Goal: Information Seeking & Learning: Learn about a topic

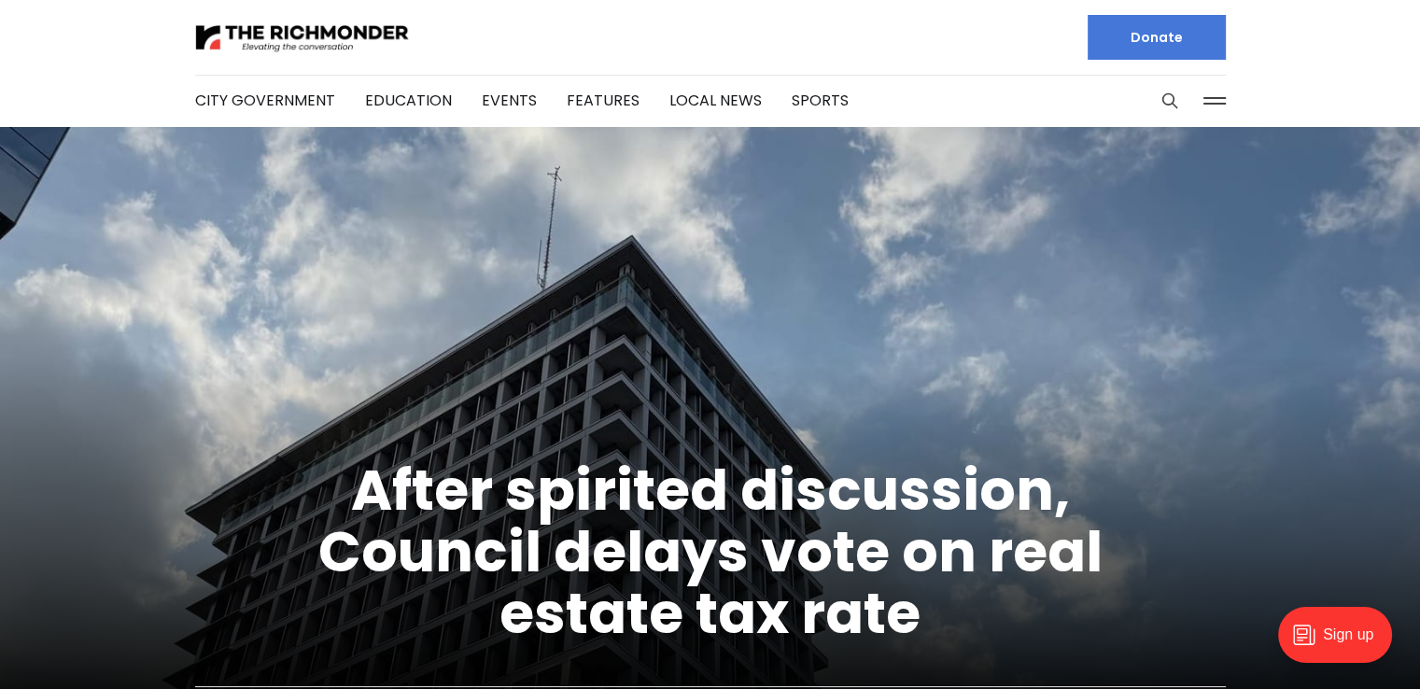
scroll to position [321, 0]
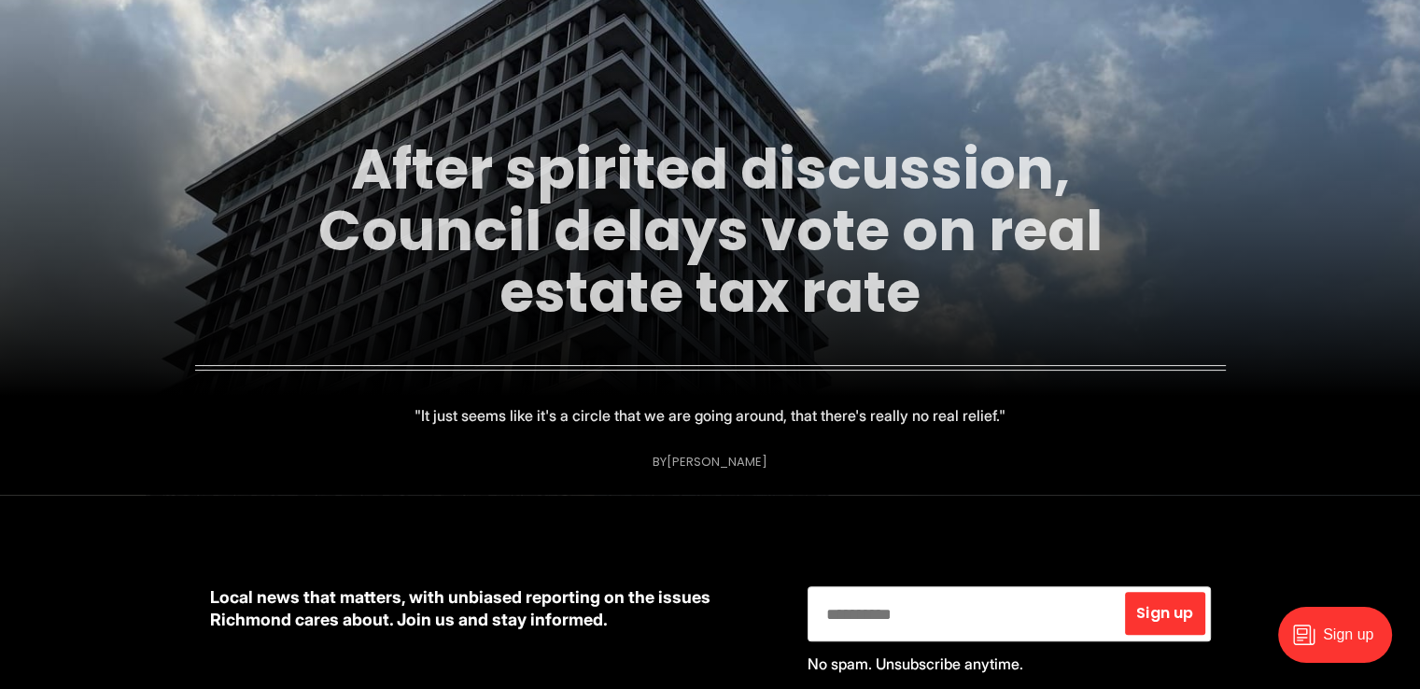
click at [892, 244] on link "After spirited discussion, Council delays vote on real estate tax rate" at bounding box center [710, 231] width 784 height 202
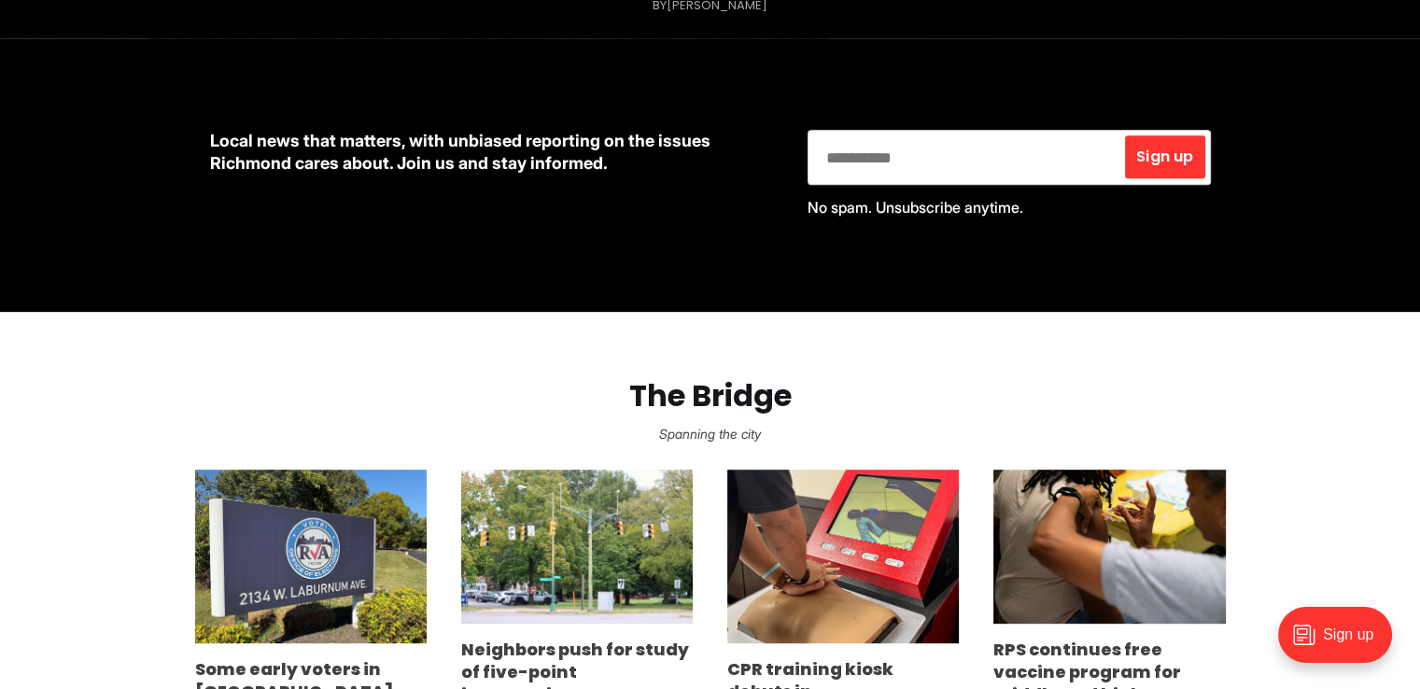
scroll to position [967, 0]
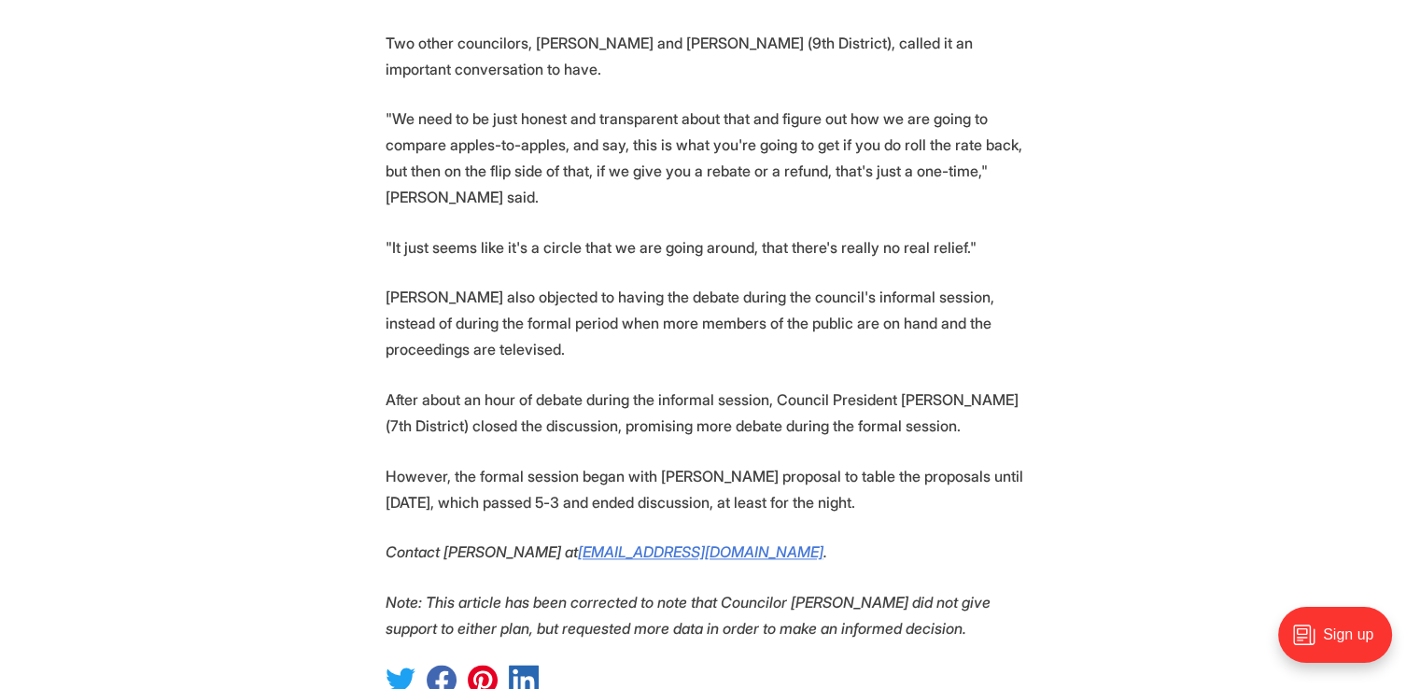
scroll to position [2305, 0]
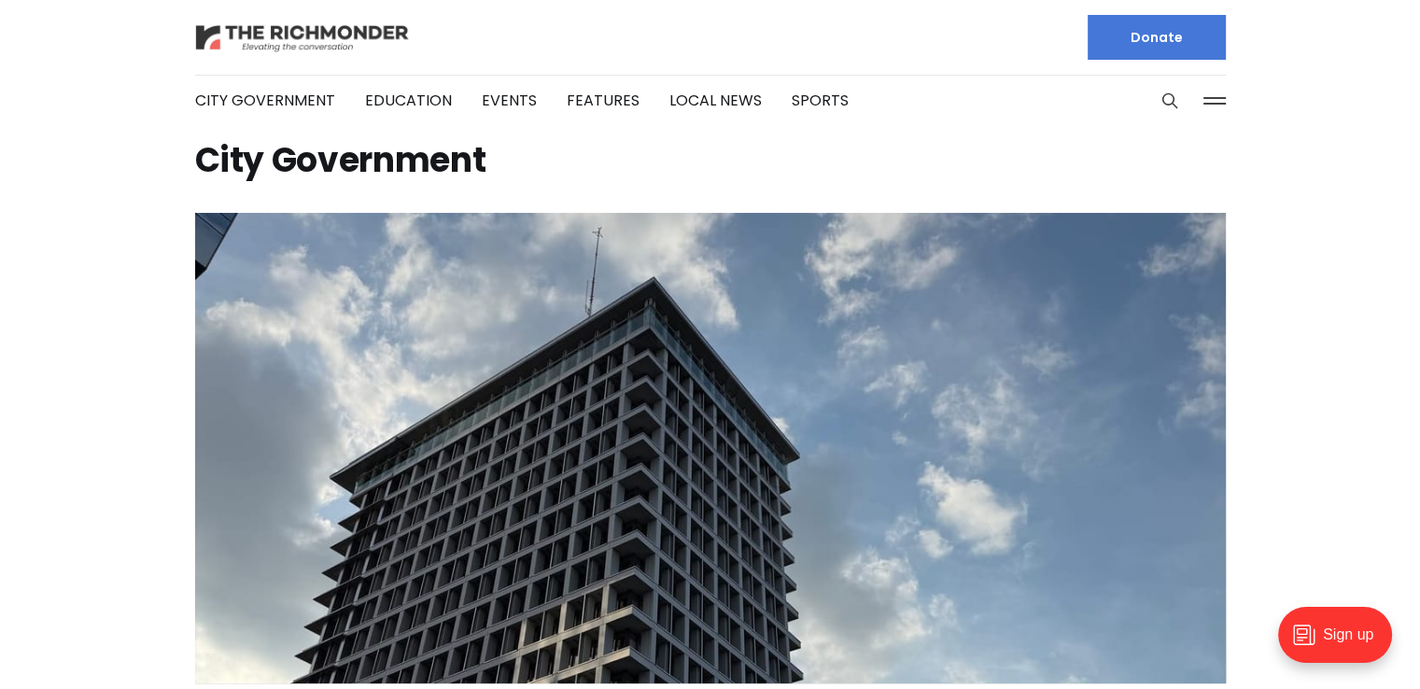
click at [299, 34] on img at bounding box center [302, 37] width 215 height 33
